Goal: Task Accomplishment & Management: Manage account settings

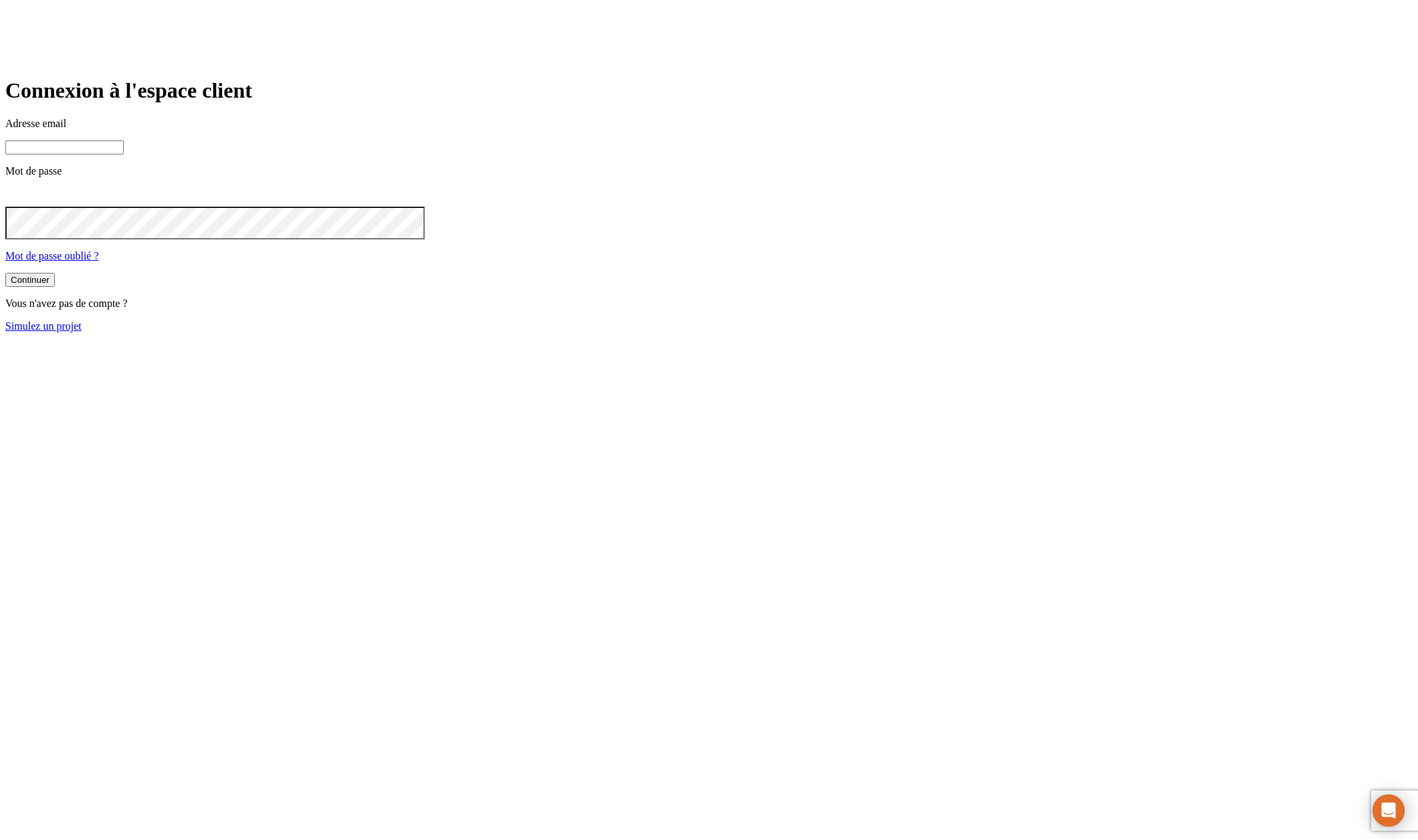
type input "[PERSON_NAME][DOMAIN_NAME][EMAIL_ADDRESS][DOMAIN_NAME]"
click at [55, 287] on button "Continuer" at bounding box center [30, 279] width 50 height 14
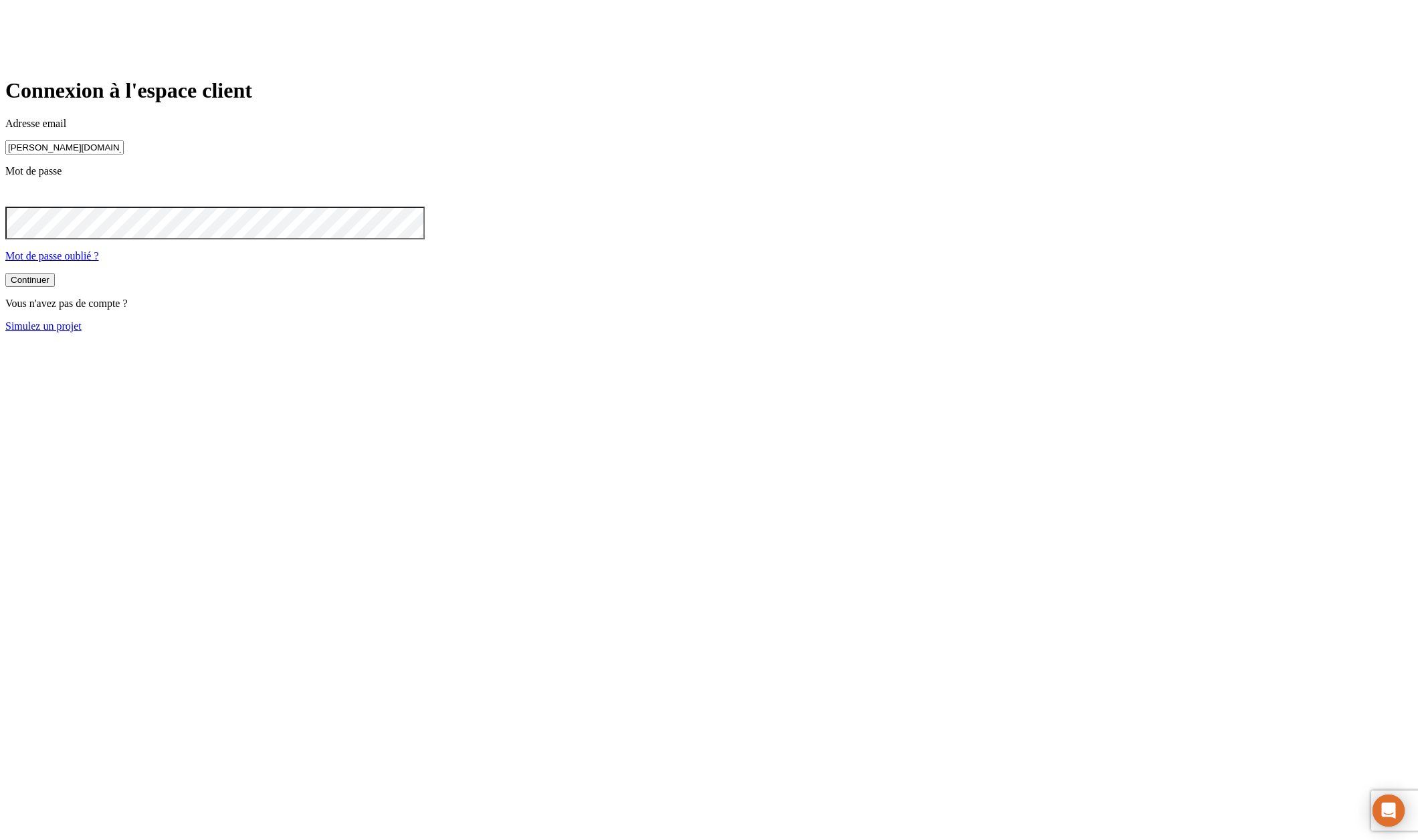
click at [124, 155] on input "[PERSON_NAME][DOMAIN_NAME][EMAIL_ADDRESS][DOMAIN_NAME]" at bounding box center [64, 147] width 119 height 14
paste input "1156"
type input "[PERSON_NAME][DOMAIN_NAME][EMAIL_ADDRESS][DOMAIN_NAME]"
click at [55, 287] on button "Continuer" at bounding box center [30, 279] width 50 height 14
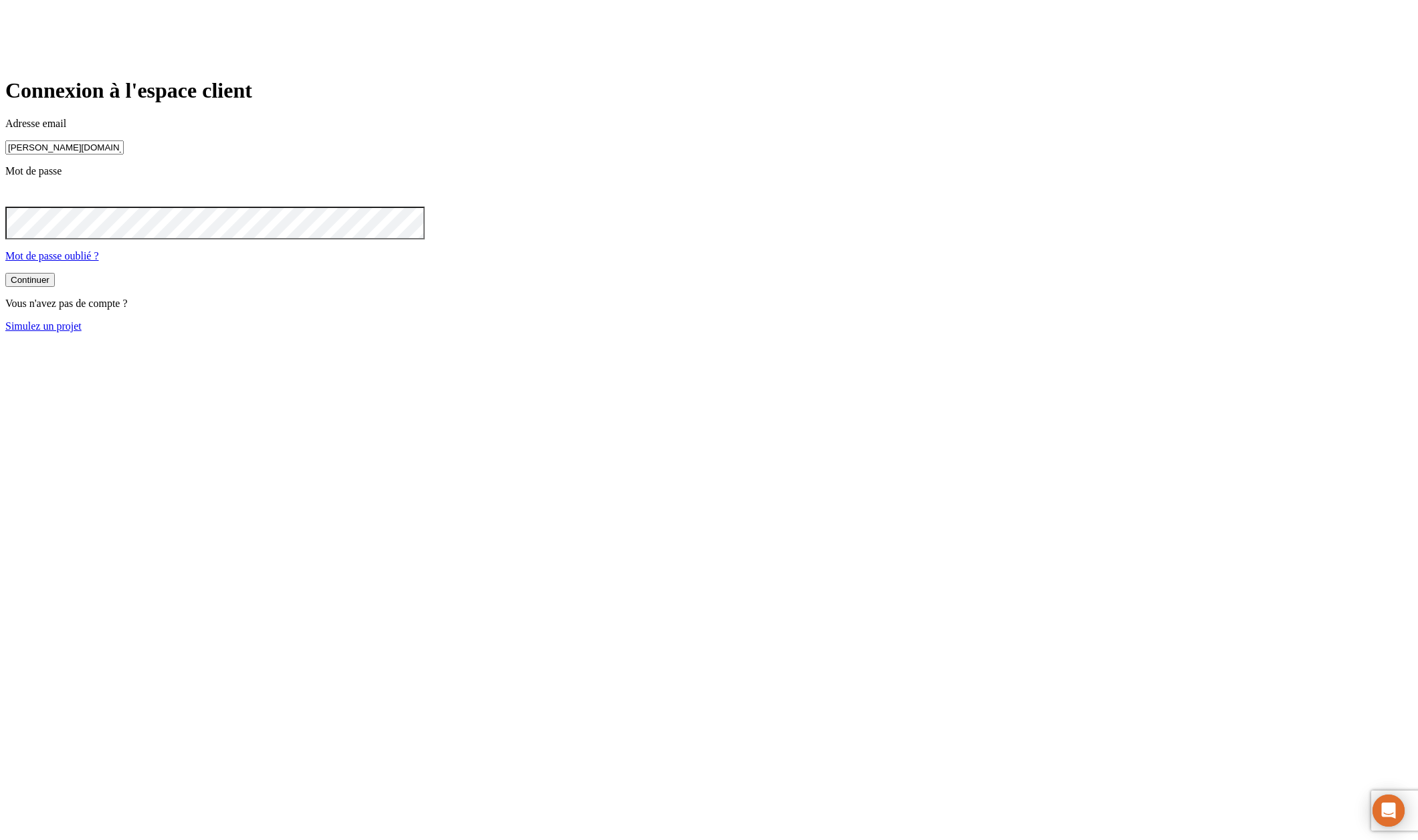
click at [124, 155] on input "[PERSON_NAME][DOMAIN_NAME][EMAIL_ADDRESS][DOMAIN_NAME]" at bounding box center [64, 147] width 119 height 14
paste input "[PERSON_NAME][DOMAIN_NAME]+1300"
click at [55, 287] on button "Continuer" at bounding box center [30, 279] width 50 height 14
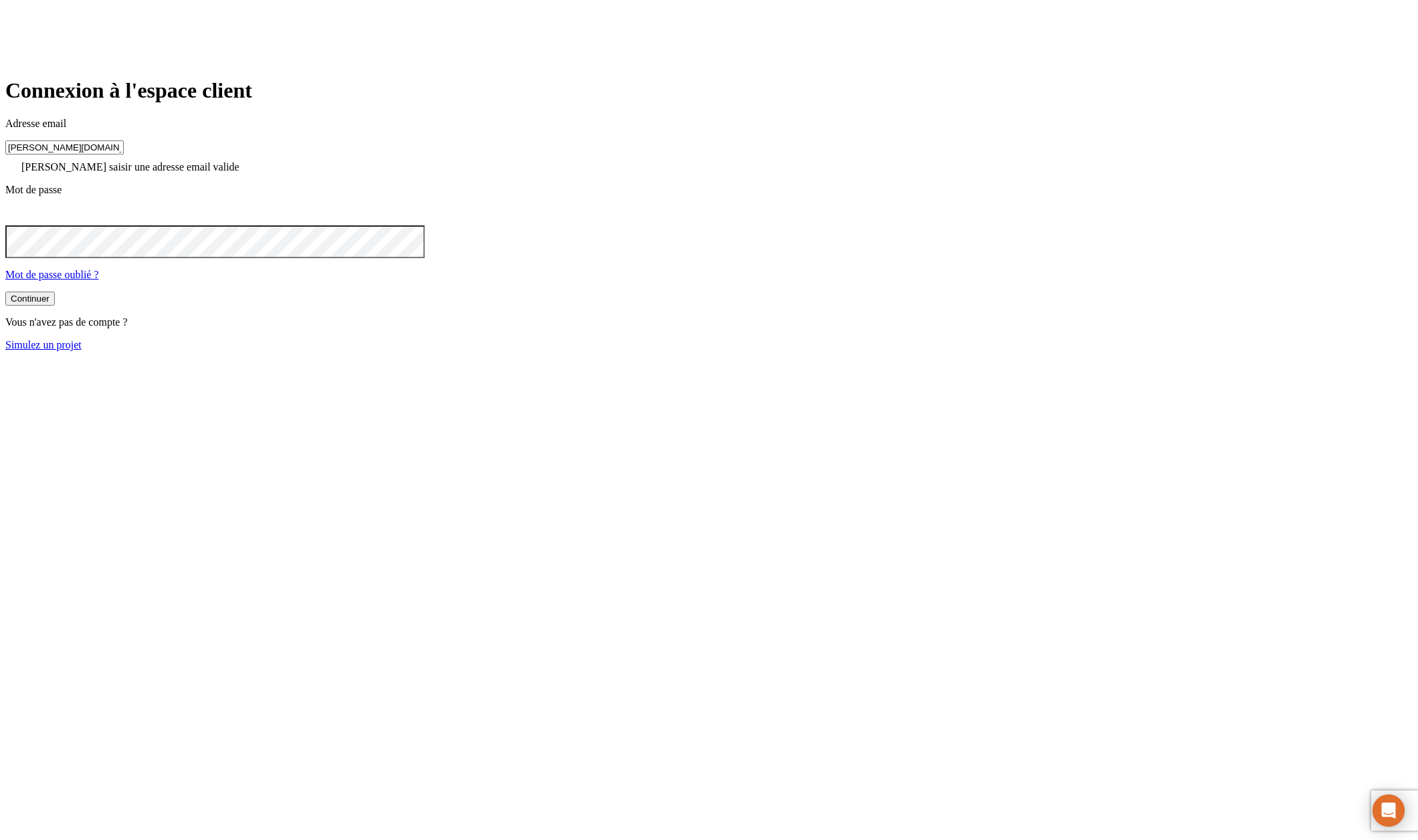
click at [124, 155] on input "[PERSON_NAME][DOMAIN_NAME][EMAIL_ADDRESS][DOMAIN_NAME]" at bounding box center [64, 147] width 119 height 14
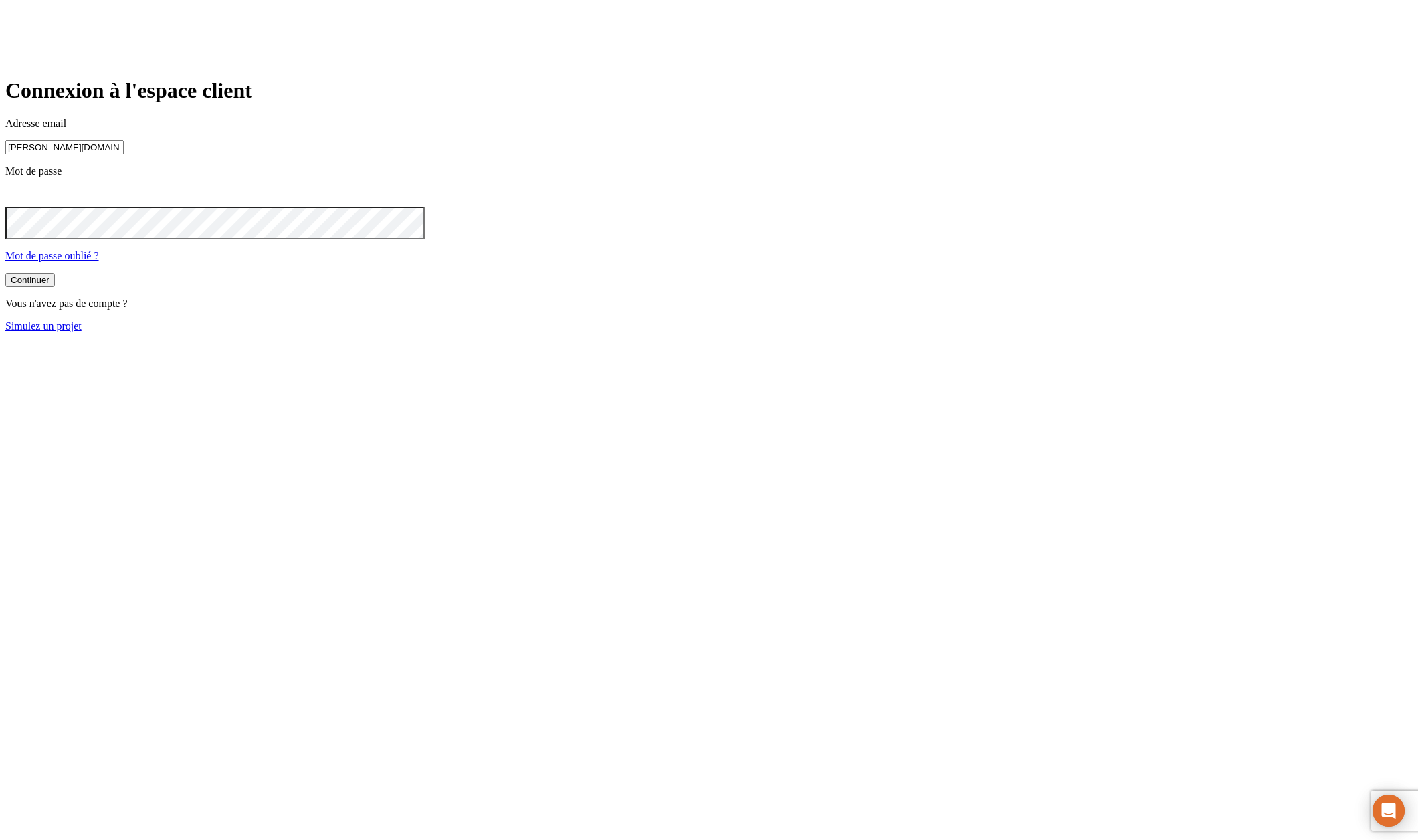
type input "[PERSON_NAME][DOMAIN_NAME][EMAIL_ADDRESS][DOMAIN_NAME]"
click at [5, 273] on button "Continuer" at bounding box center [30, 279] width 50 height 14
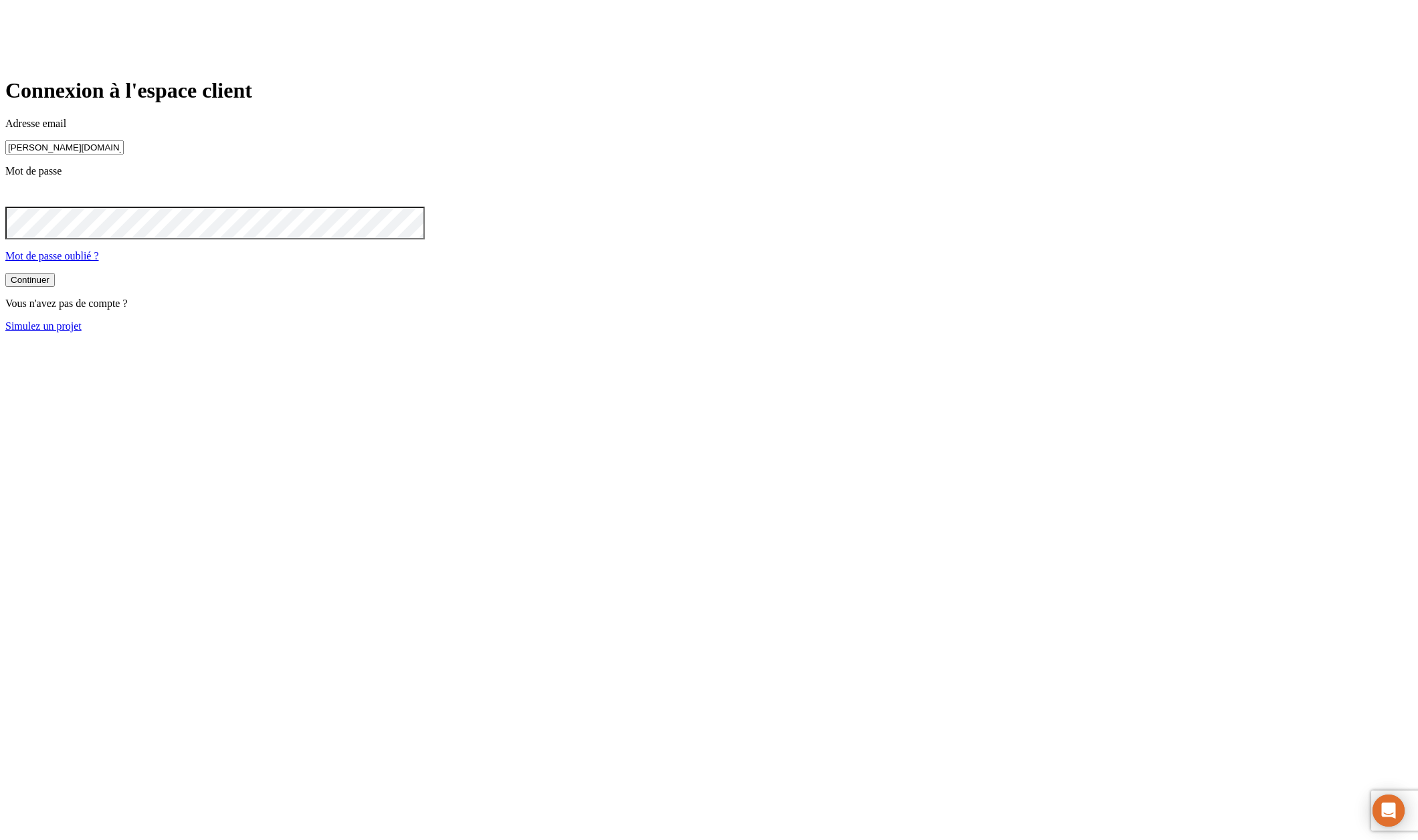
click at [124, 155] on input "[PERSON_NAME][DOMAIN_NAME][EMAIL_ADDRESS][DOMAIN_NAME]" at bounding box center [64, 147] width 119 height 14
drag, startPoint x: 660, startPoint y: 189, endPoint x: 442, endPoint y: 180, distance: 218.2
click at [442, 180] on main "Connexion à l'espace client Adresse email [PERSON_NAME][DOMAIN_NAME][EMAIL_ADDR…" at bounding box center [709, 205] width 1407 height 253
paste input "2988"
type input "[PERSON_NAME][DOMAIN_NAME][EMAIL_ADDRESS][DOMAIN_NAME]"
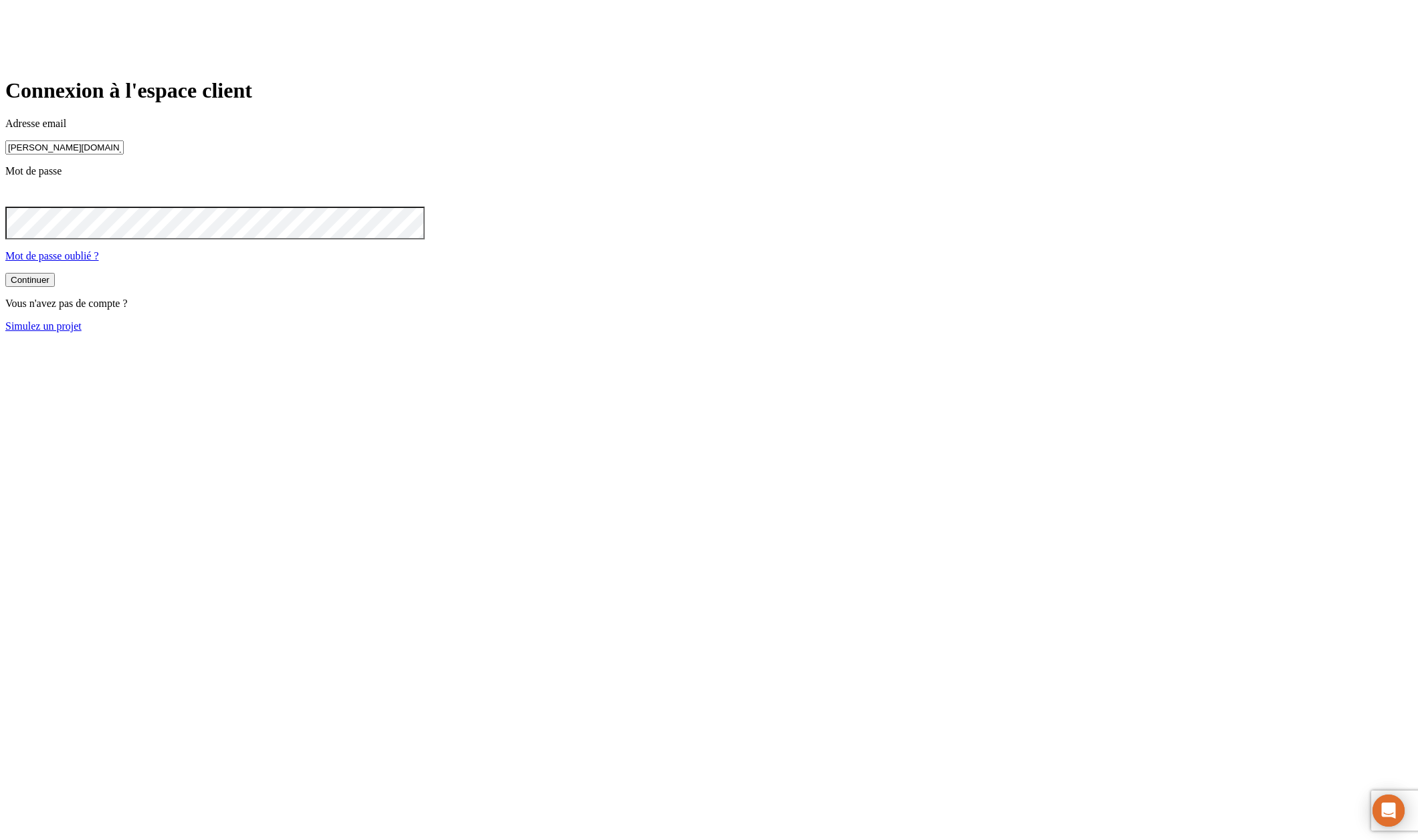
click at [55, 287] on button "Continuer" at bounding box center [30, 279] width 50 height 14
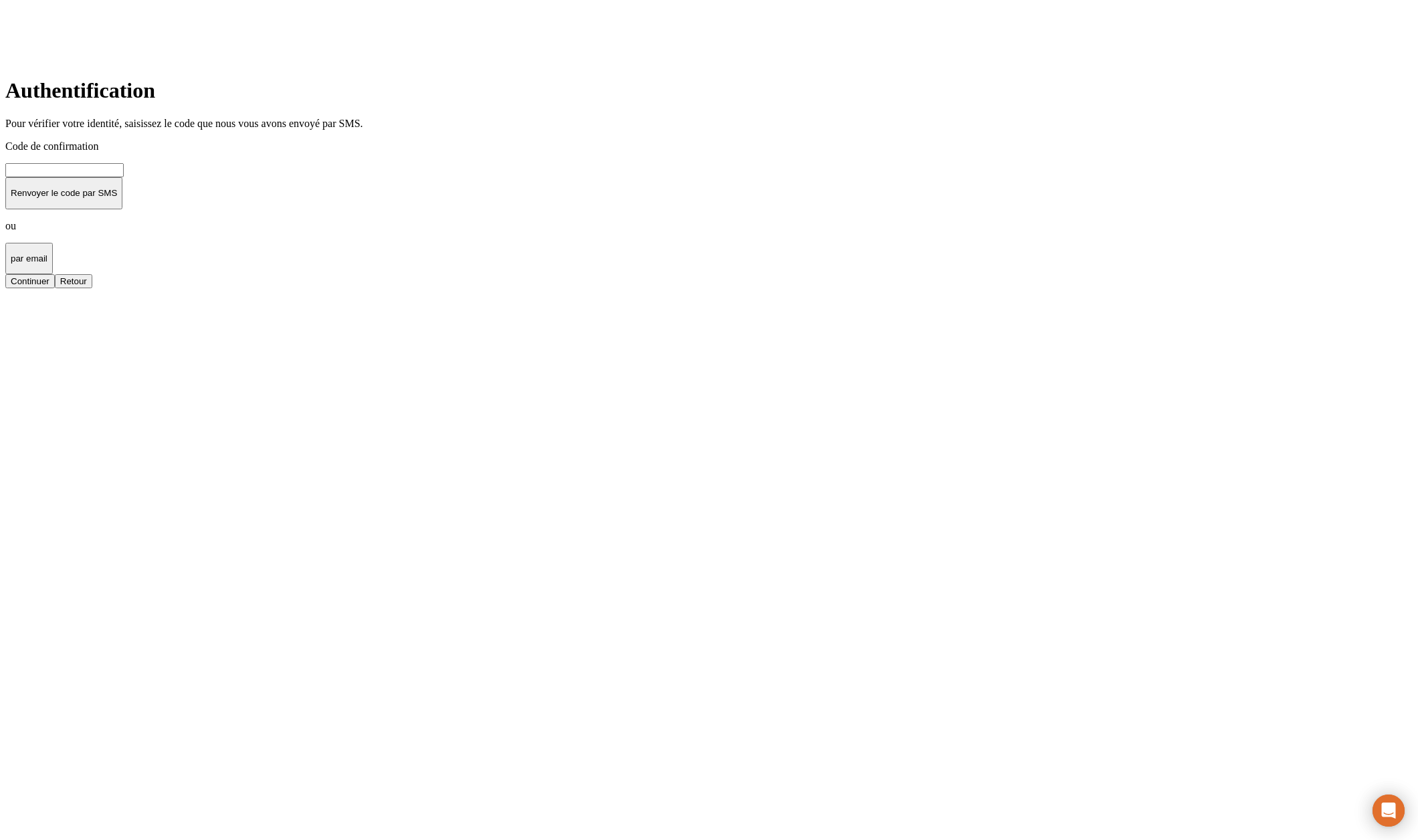
click at [124, 177] on input at bounding box center [64, 170] width 119 height 14
type input "000000"
click at [50, 286] on div "Continuer" at bounding box center [30, 281] width 39 height 10
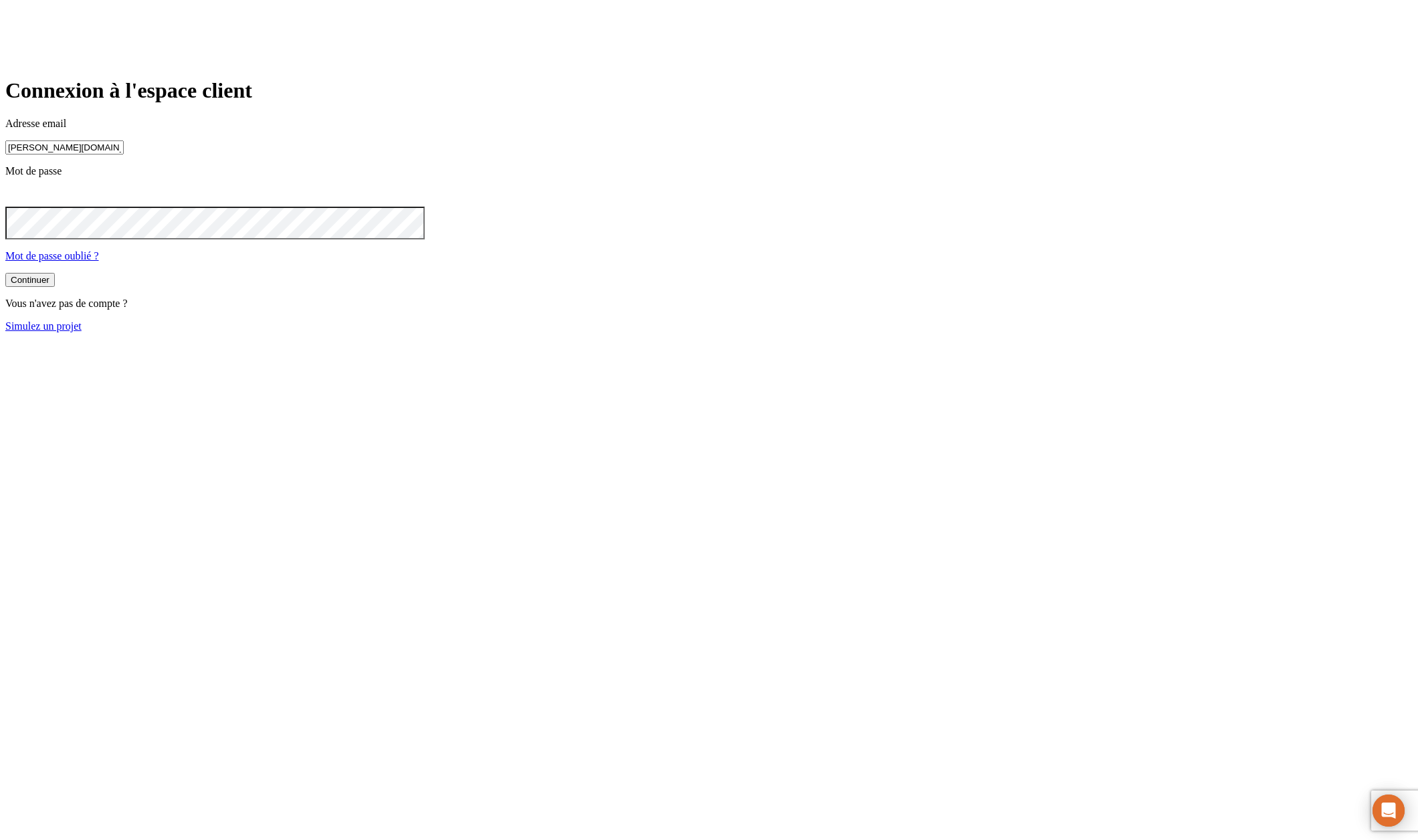
click at [124, 155] on input "[PERSON_NAME][DOMAIN_NAME][EMAIL_ADDRESS][DOMAIN_NAME]" at bounding box center [64, 147] width 119 height 14
paste input "3189"
type input "[PERSON_NAME][DOMAIN_NAME][EMAIL_ADDRESS][DOMAIN_NAME]"
click at [55, 287] on button "Continuer" at bounding box center [30, 279] width 50 height 14
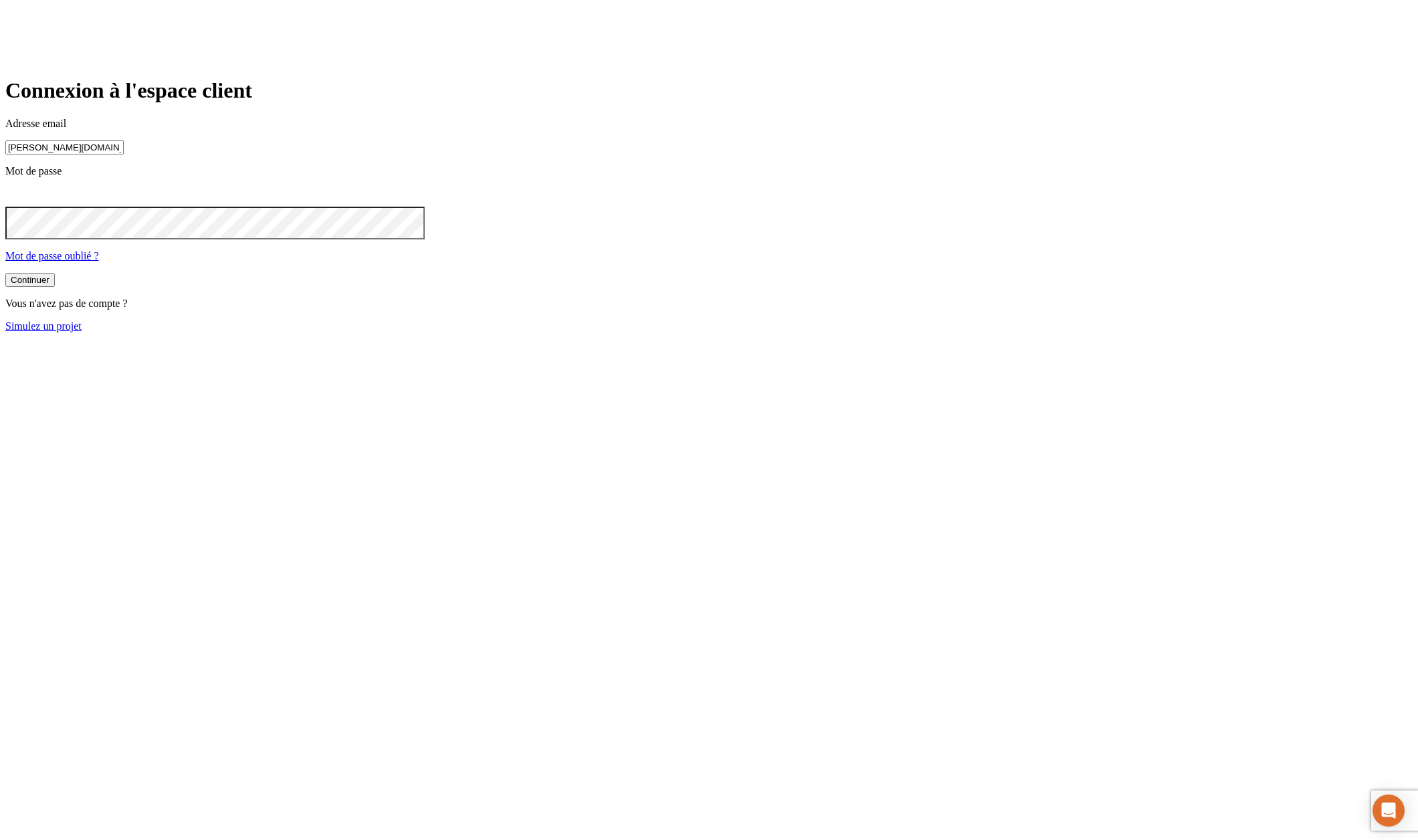
click at [124, 155] on input "[PERSON_NAME][DOMAIN_NAME][EMAIL_ADDRESS][DOMAIN_NAME]" at bounding box center [64, 147] width 119 height 14
paste input "6215"
type input "[PERSON_NAME][DOMAIN_NAME][EMAIL_ADDRESS][DOMAIN_NAME]"
click at [55, 287] on button "Continuer" at bounding box center [30, 279] width 50 height 14
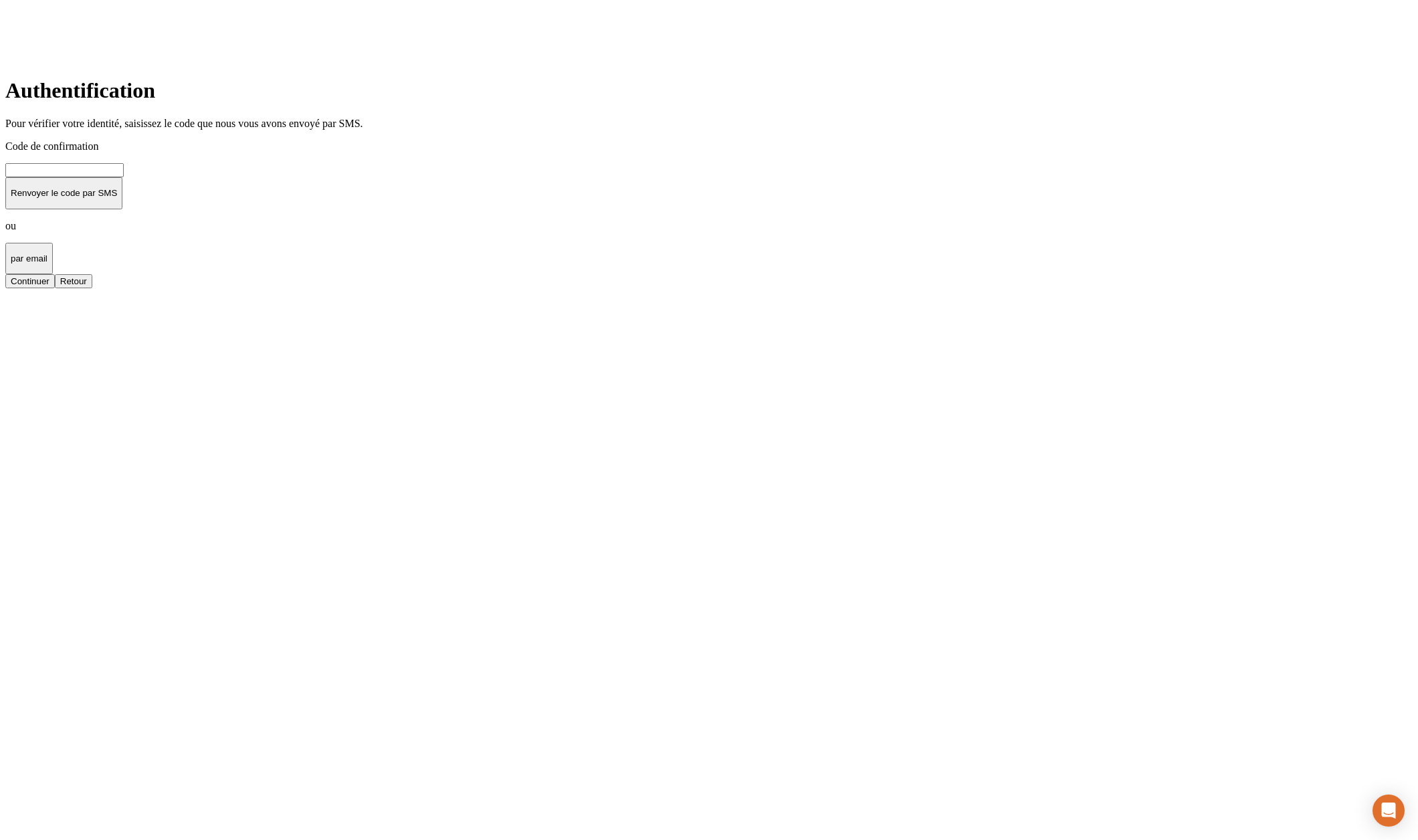
click at [124, 177] on input at bounding box center [64, 170] width 119 height 14
type input "000000"
click at [55, 288] on button "Continuer" at bounding box center [30, 281] width 50 height 14
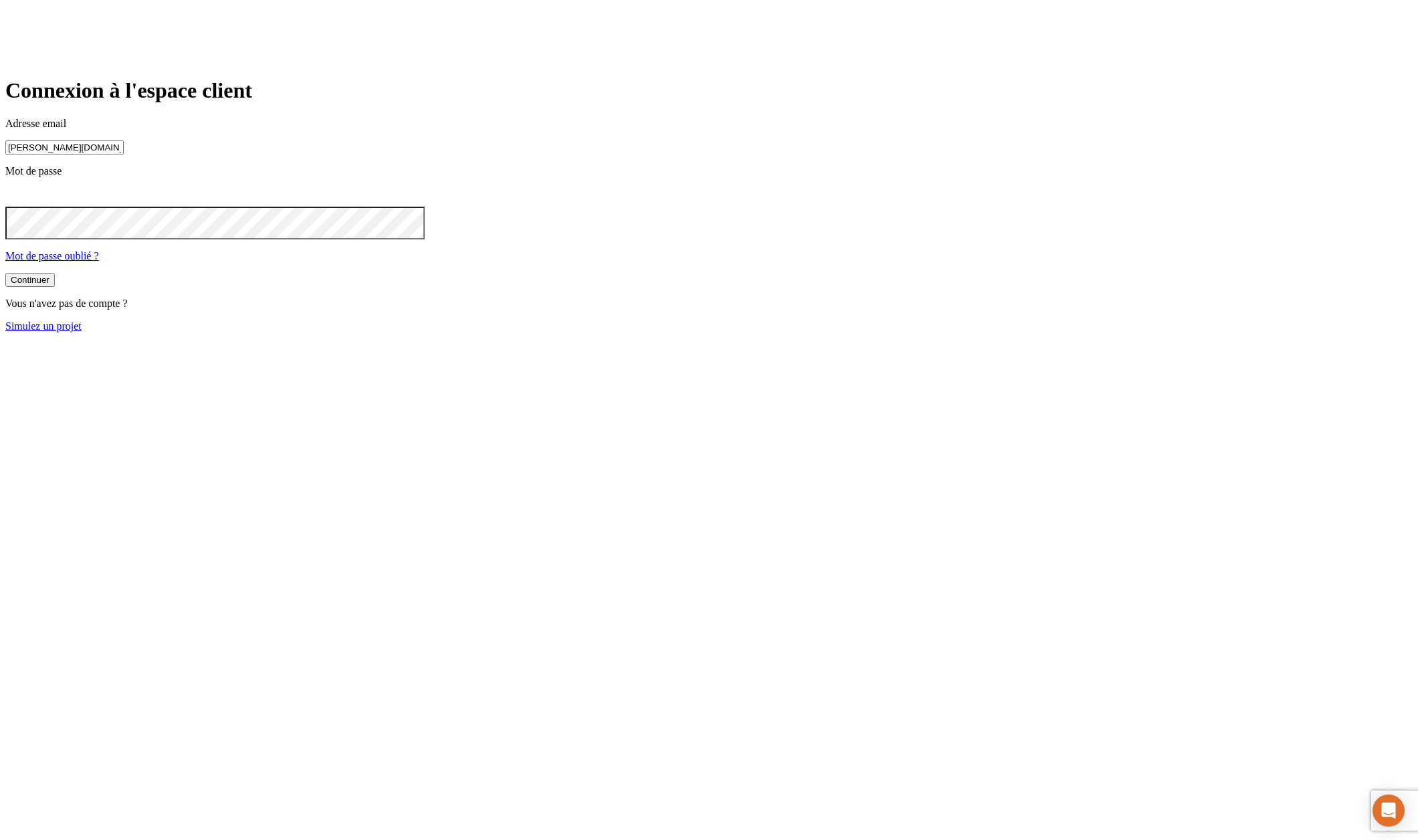
click at [124, 155] on input "[PERSON_NAME][DOMAIN_NAME][EMAIL_ADDRESS][DOMAIN_NAME]" at bounding box center [64, 147] width 119 height 14
paste input "15996"
paste input
type input "[PERSON_NAME][DOMAIN_NAME][EMAIL_ADDRESS][DOMAIN_NAME]"
click at [55, 287] on button "Continuer" at bounding box center [30, 279] width 50 height 14
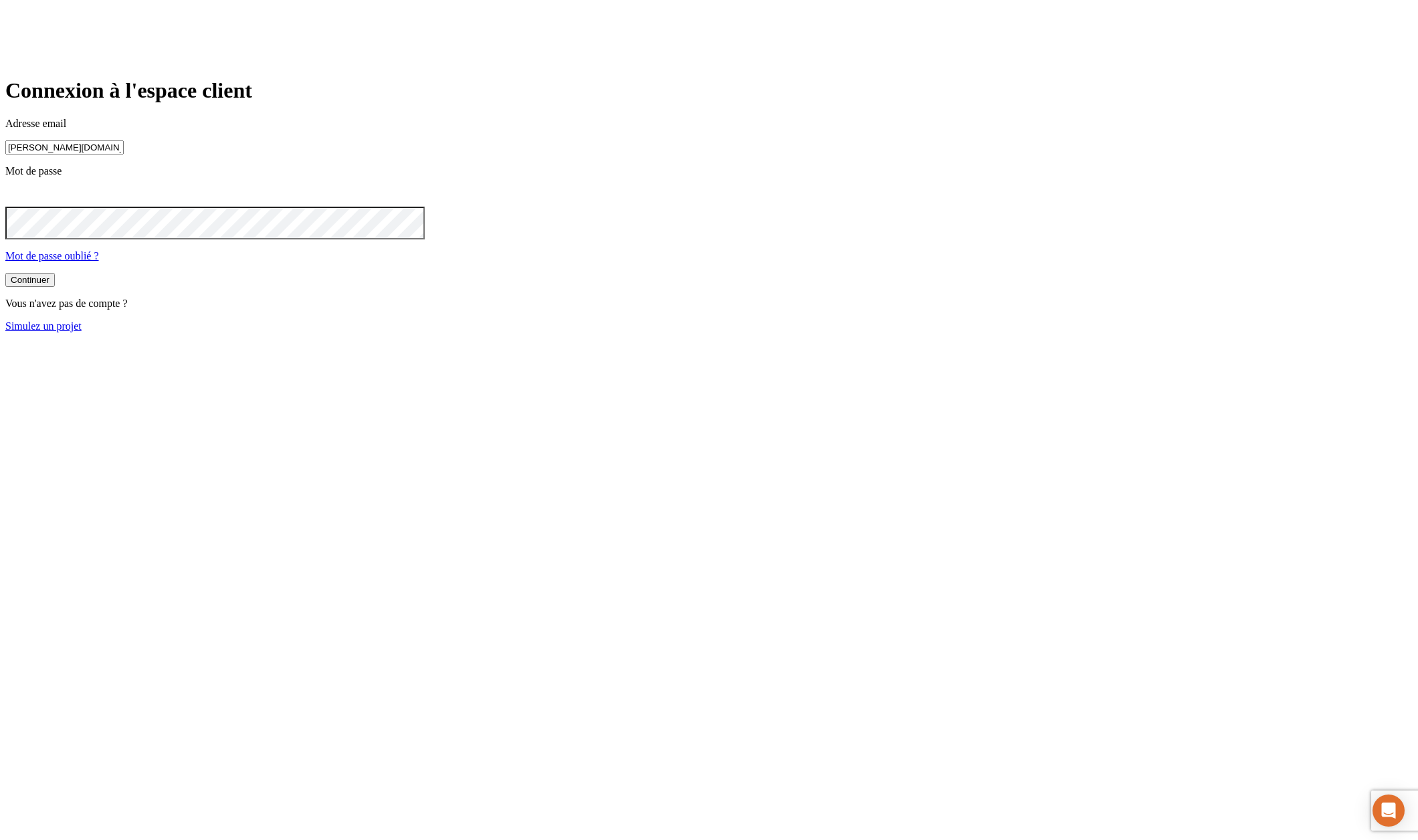
click at [124, 155] on input "[PERSON_NAME][DOMAIN_NAME][EMAIL_ADDRESS][DOMAIN_NAME]" at bounding box center [64, 147] width 119 height 14
paste input "24745"
type input "[PERSON_NAME][DOMAIN_NAME][EMAIL_ADDRESS][DOMAIN_NAME]"
click at [55, 287] on button "Continuer" at bounding box center [30, 279] width 50 height 14
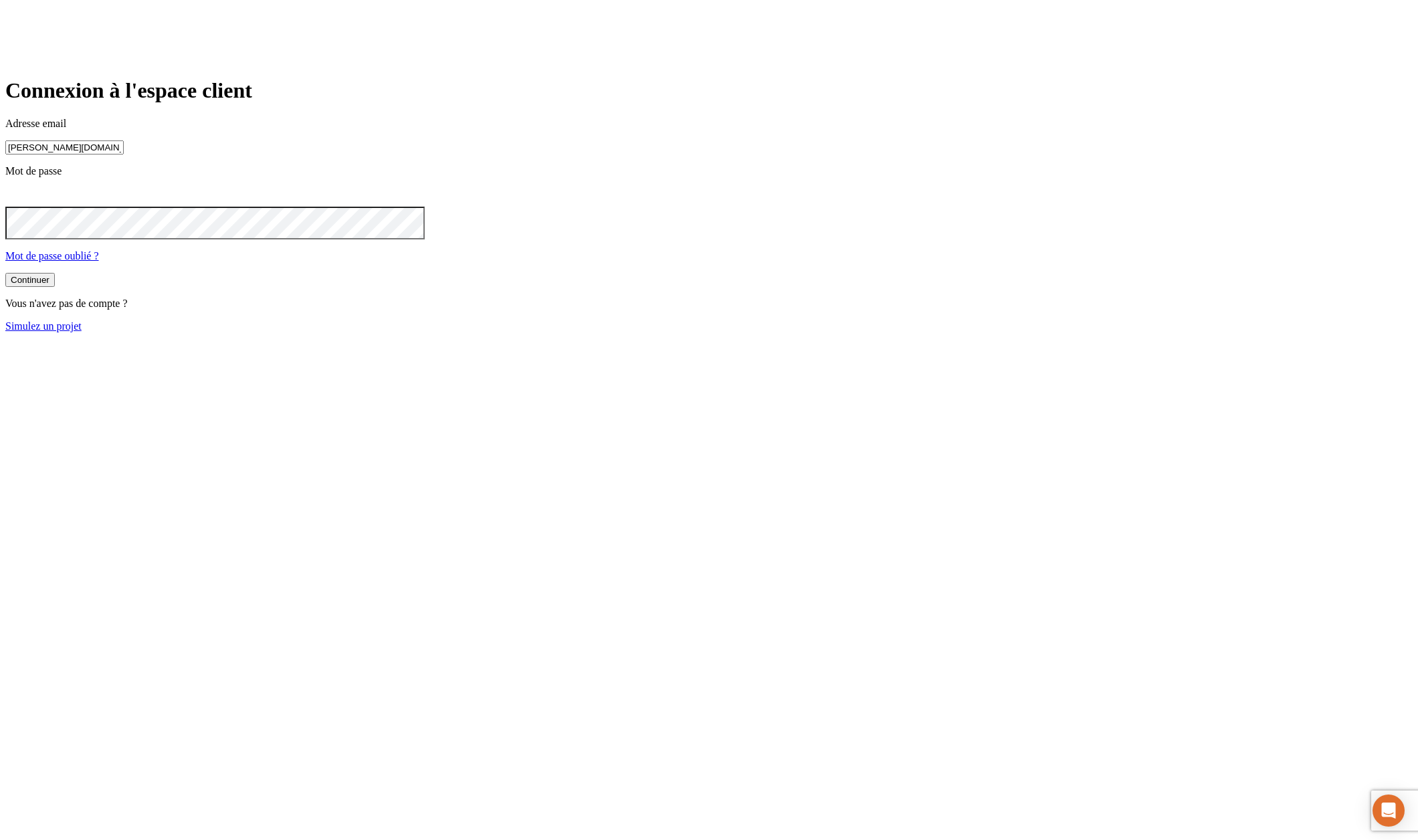
click at [124, 155] on input "[PERSON_NAME][DOMAIN_NAME][EMAIL_ADDRESS][DOMAIN_NAME]" at bounding box center [64, 147] width 119 height 14
paste input "7150"
type input "[PERSON_NAME][DOMAIN_NAME][EMAIL_ADDRESS][DOMAIN_NAME]"
click at [55, 287] on button "Continuer" at bounding box center [30, 279] width 50 height 14
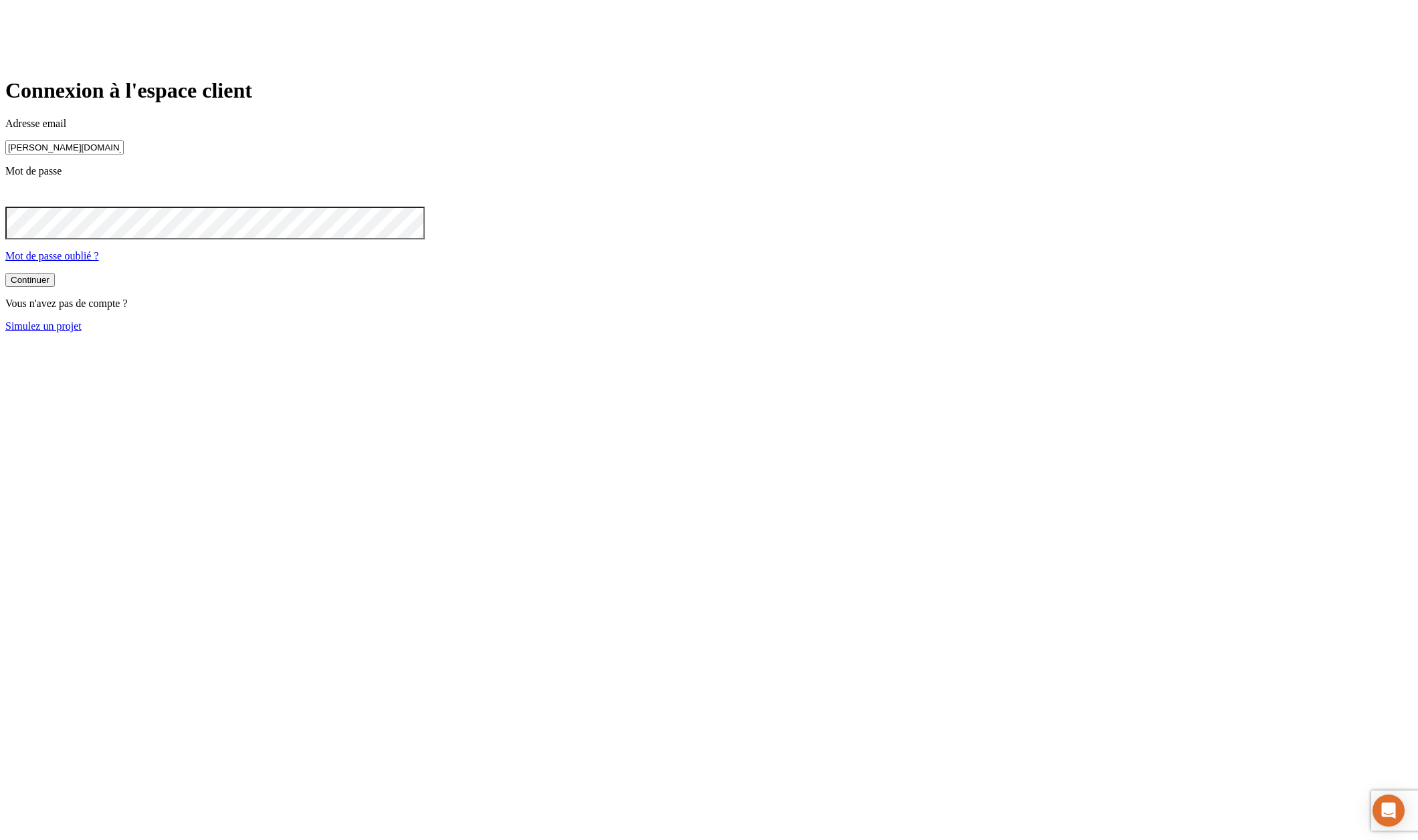
click at [124, 155] on input "[PERSON_NAME][DOMAIN_NAME][EMAIL_ADDRESS][DOMAIN_NAME]" at bounding box center [64, 147] width 119 height 14
paste input "32397"
type input "[PERSON_NAME][DOMAIN_NAME][EMAIL_ADDRESS][DOMAIN_NAME]"
click at [55, 287] on button "Continuer" at bounding box center [30, 279] width 50 height 14
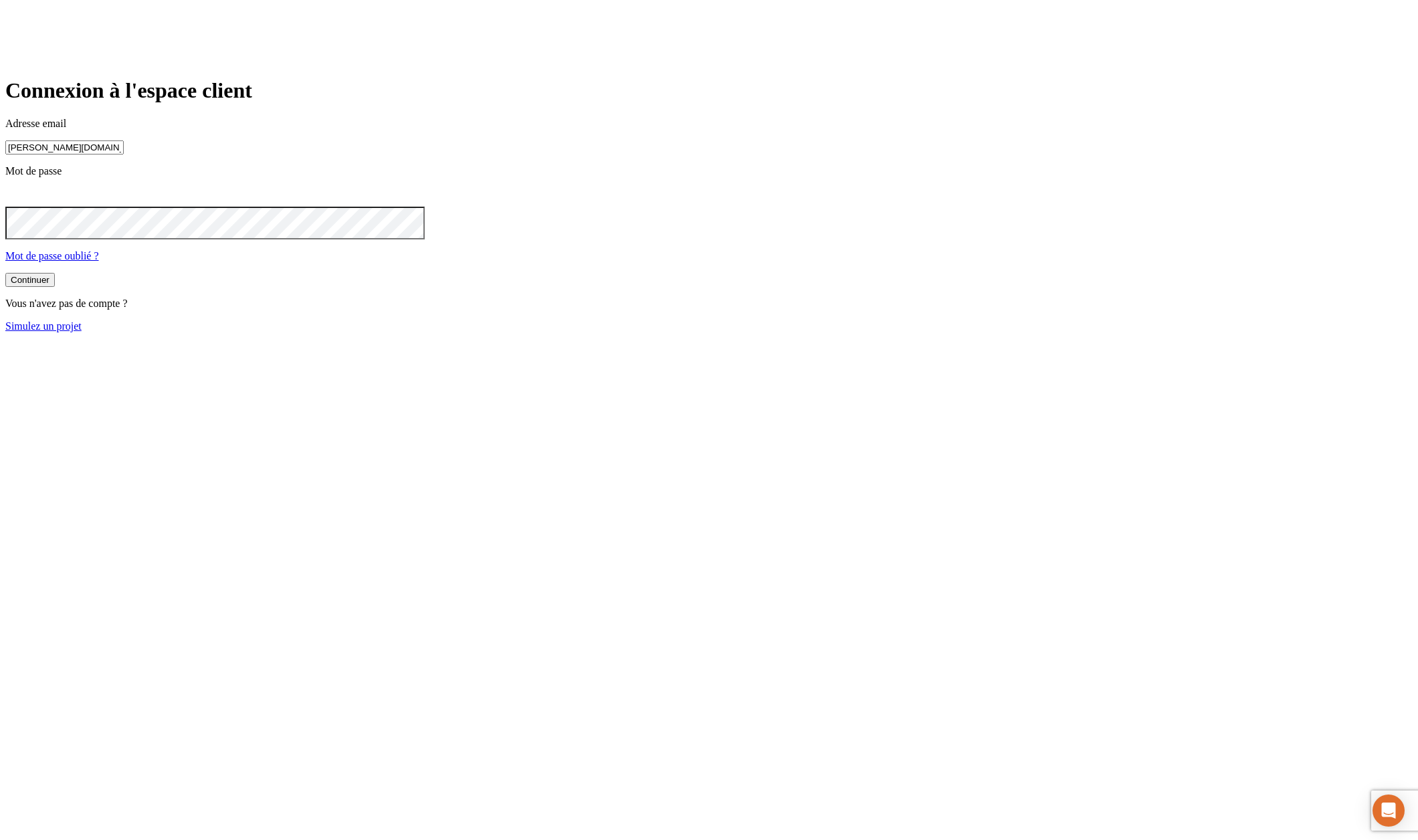
click at [124, 155] on input "[PERSON_NAME][DOMAIN_NAME][EMAIL_ADDRESS][DOMAIN_NAME]" at bounding box center [64, 147] width 119 height 14
paste input "3839"
type input "[PERSON_NAME][DOMAIN_NAME][EMAIL_ADDRESS][DOMAIN_NAME]"
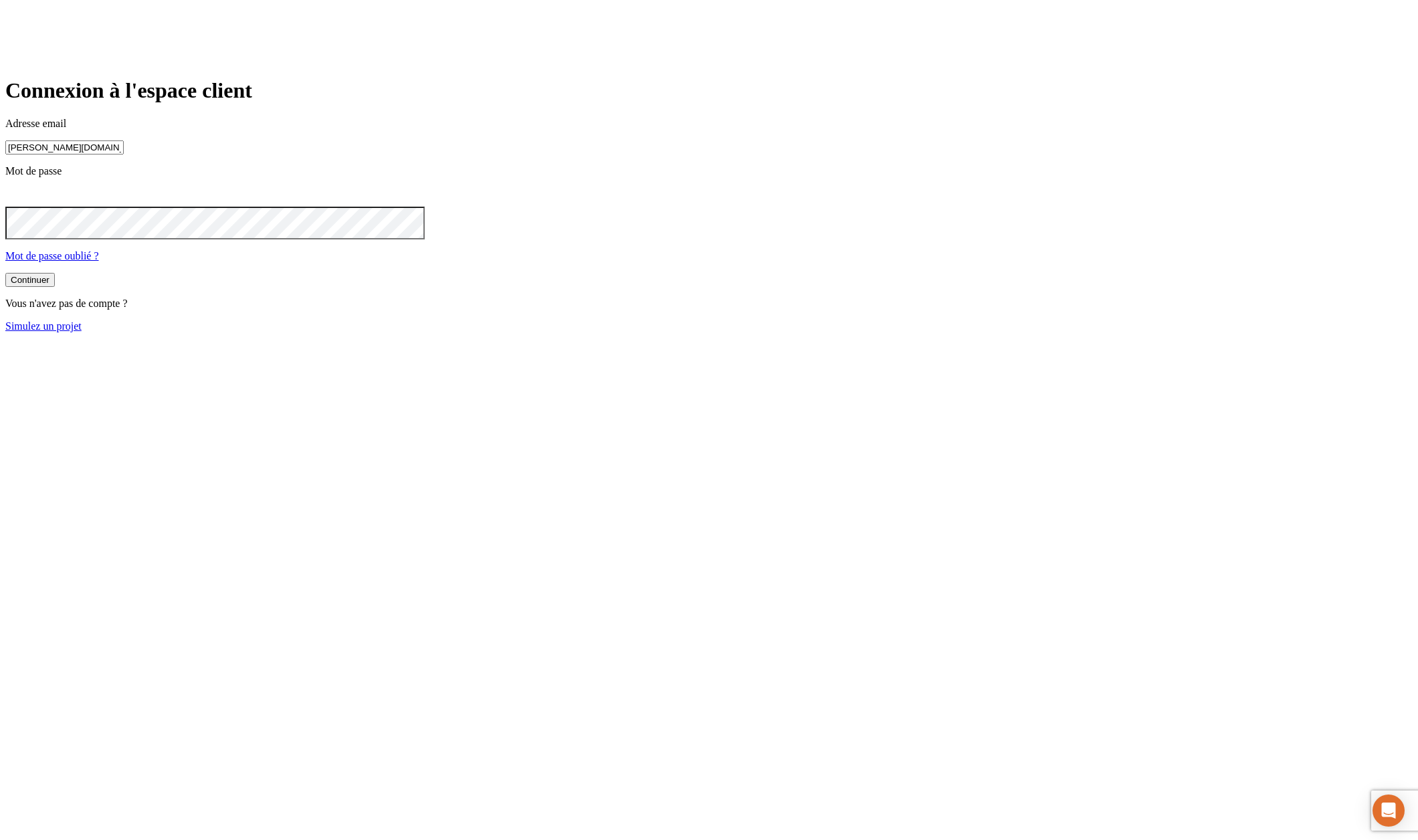
click at [55, 287] on button "Continuer" at bounding box center [30, 279] width 50 height 14
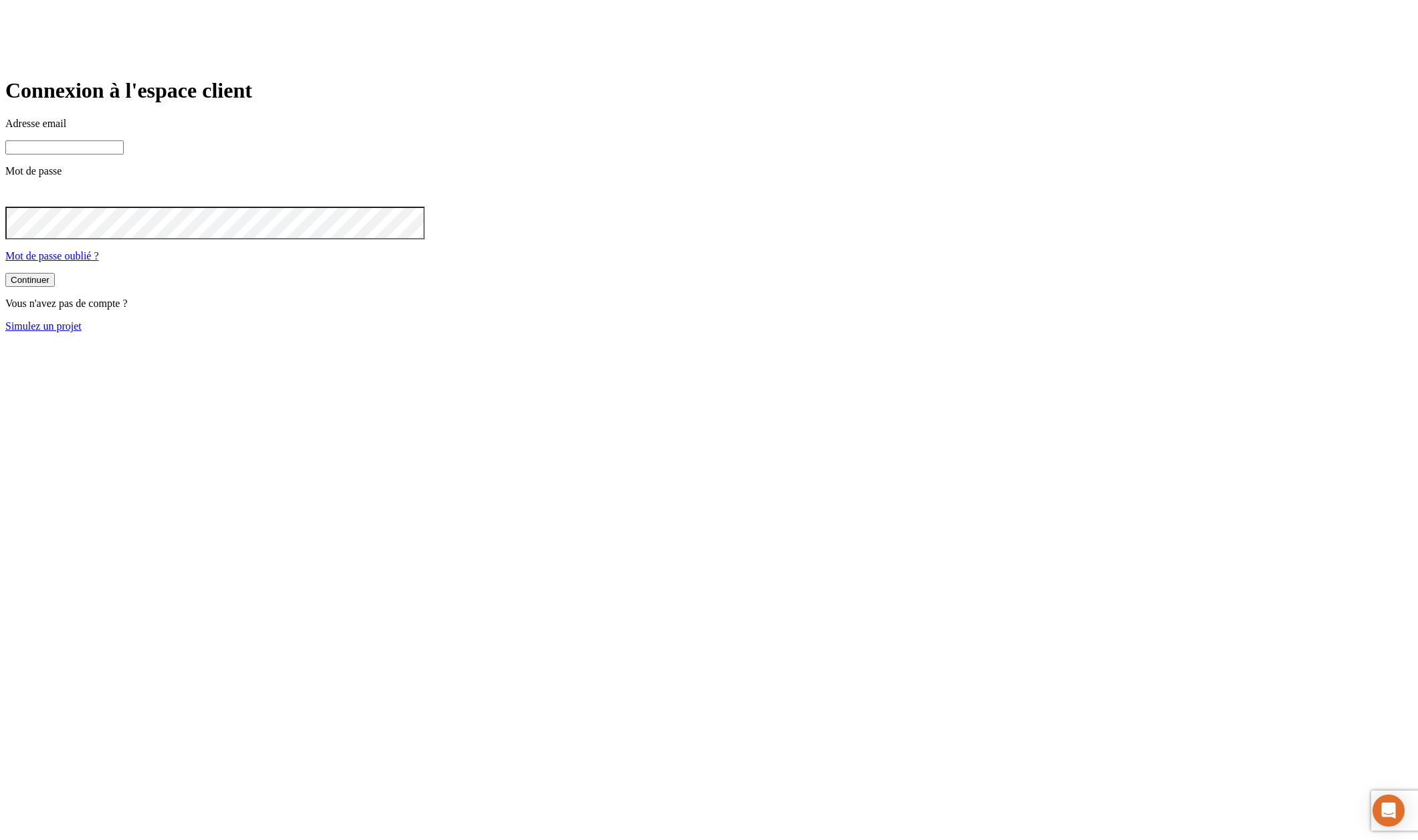
type input "[PERSON_NAME][DOMAIN_NAME][EMAIL_ADDRESS][DOMAIN_NAME]"
click at [55, 287] on button "Continuer" at bounding box center [30, 279] width 50 height 14
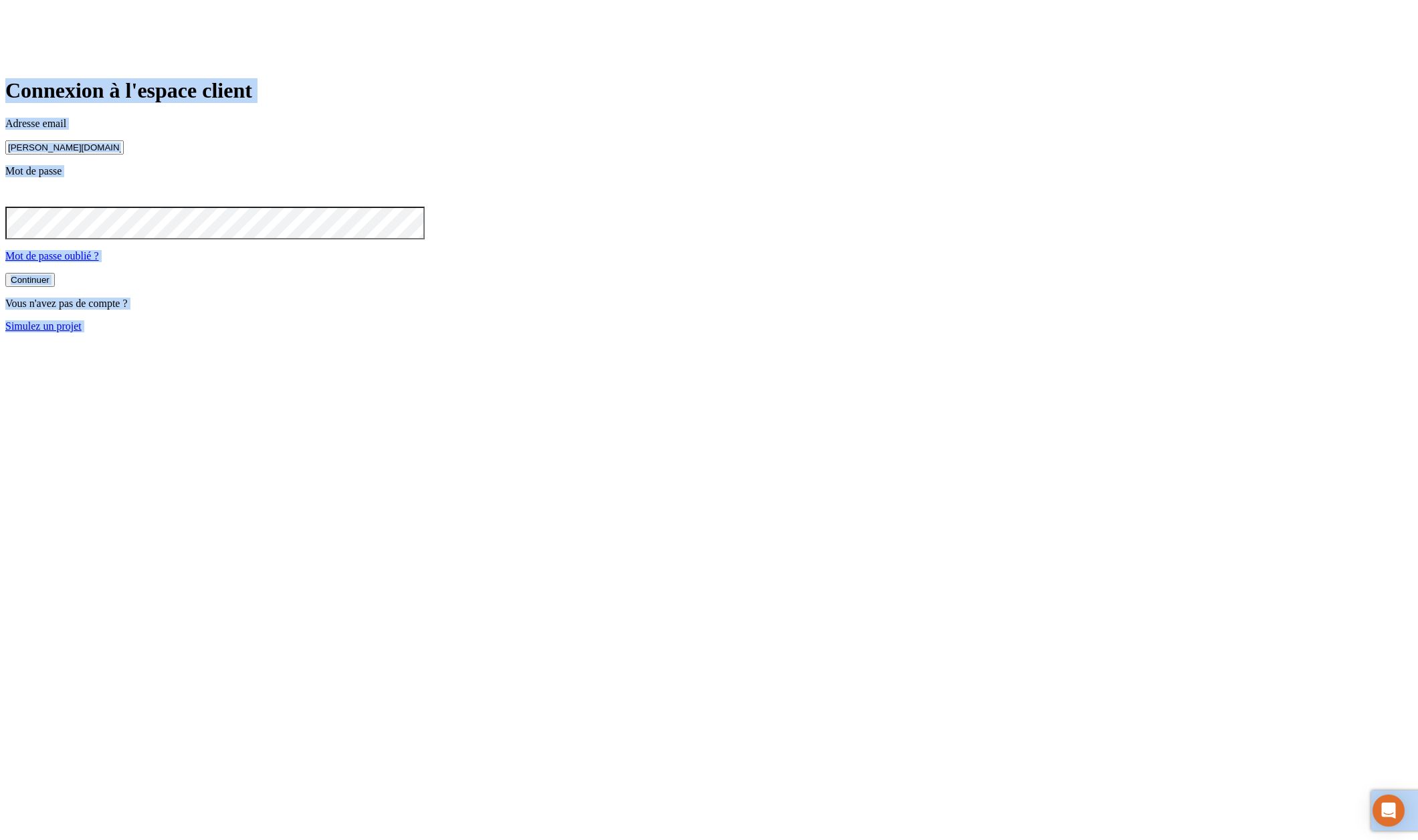
click at [124, 155] on input "[PERSON_NAME][DOMAIN_NAME][EMAIL_ADDRESS][DOMAIN_NAME]" at bounding box center [64, 147] width 119 height 14
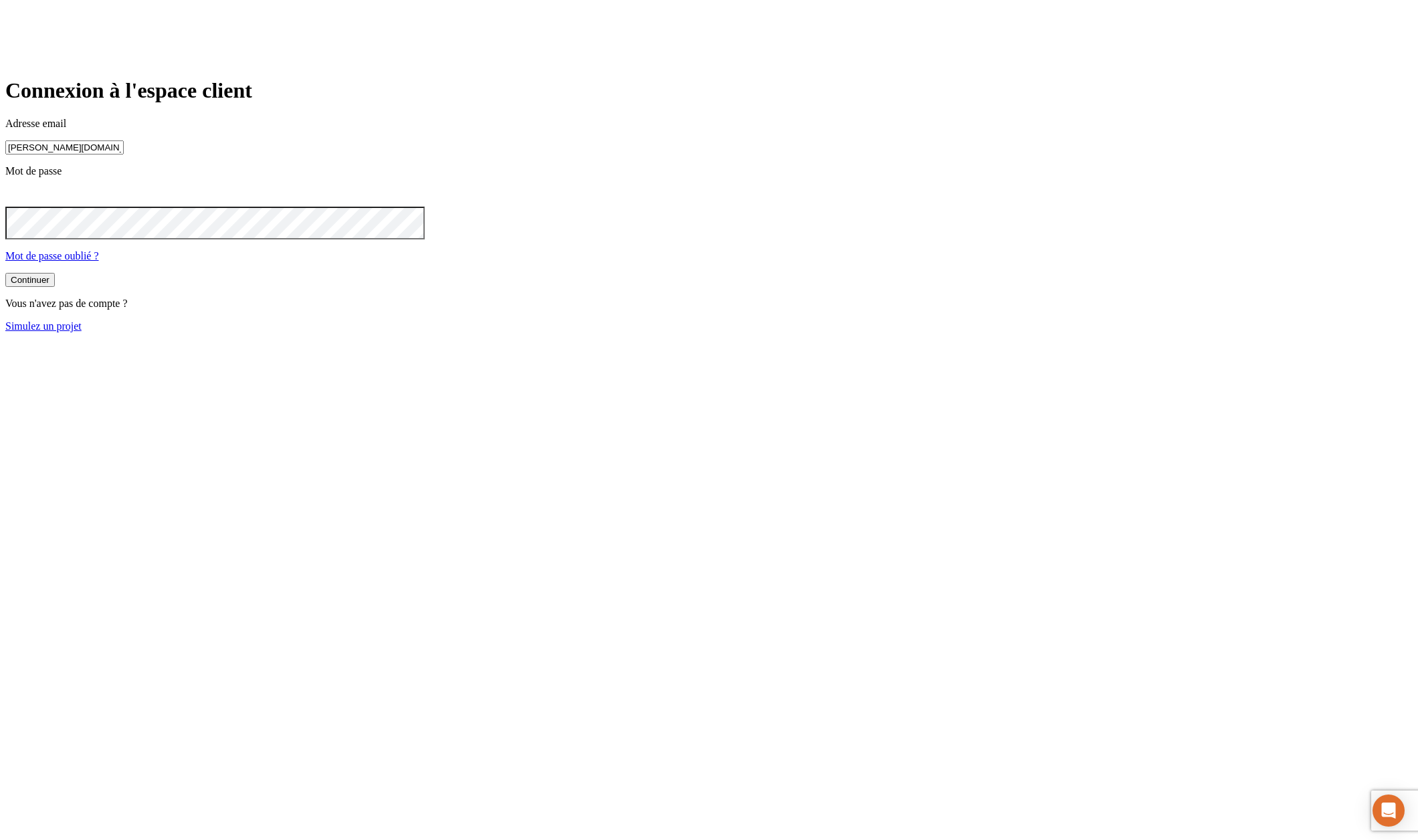
paste input "2397"
type input "[PERSON_NAME][DOMAIN_NAME][EMAIL_ADDRESS][DOMAIN_NAME]"
click at [55, 287] on button "Continuer" at bounding box center [30, 279] width 50 height 14
